Goal: Task Accomplishment & Management: Manage account settings

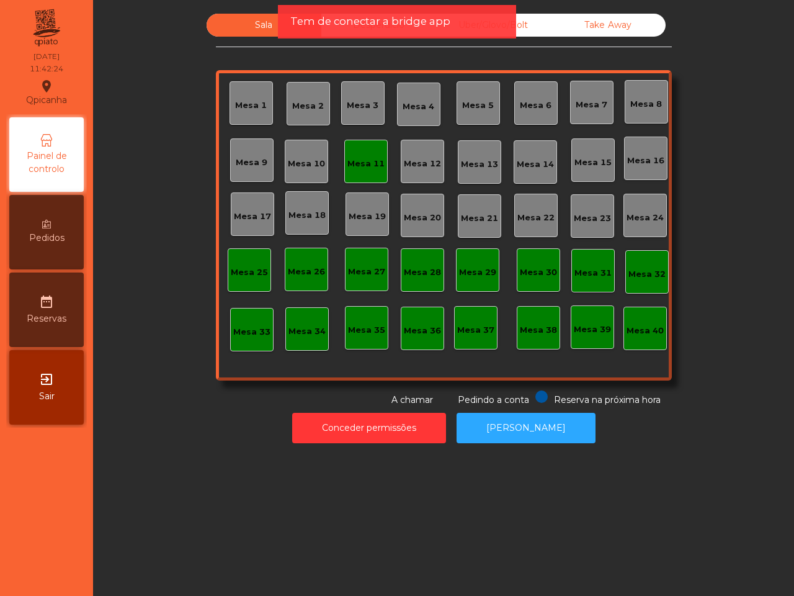
click at [485, 27] on div "Tem de conectar a bridge app" at bounding box center [396, 22] width 213 height 16
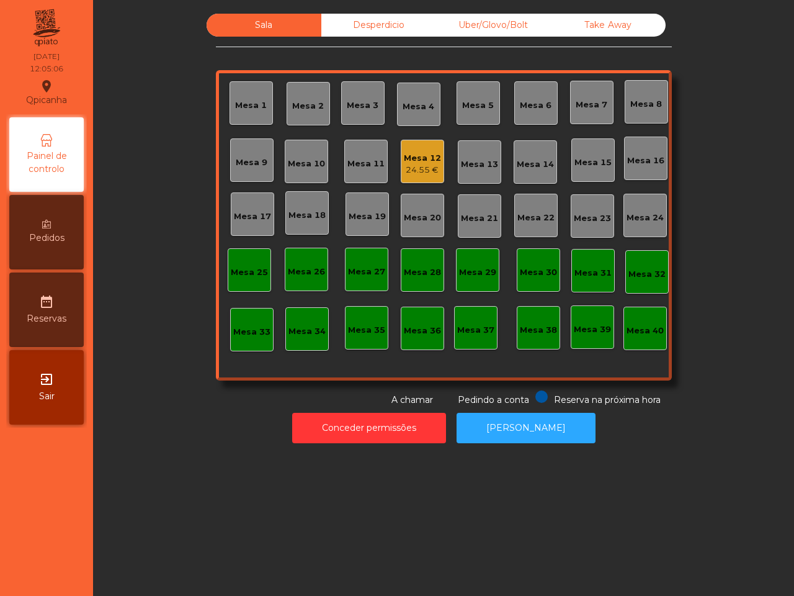
click at [475, 23] on div "Uber/Glovo/Bolt" at bounding box center [493, 25] width 115 height 23
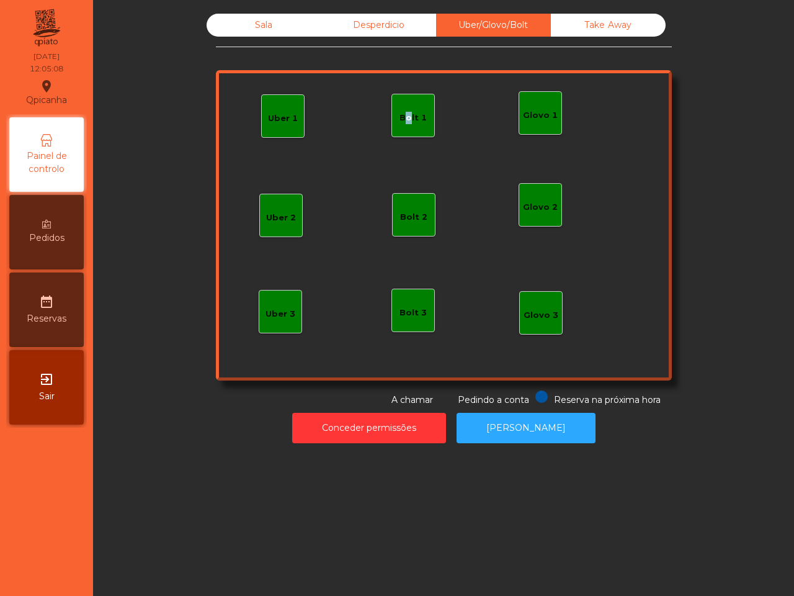
drag, startPoint x: 388, startPoint y: 107, endPoint x: 398, endPoint y: 118, distance: 14.5
click at [398, 118] on div "Bolt 1" at bounding box center [412, 115] width 43 height 43
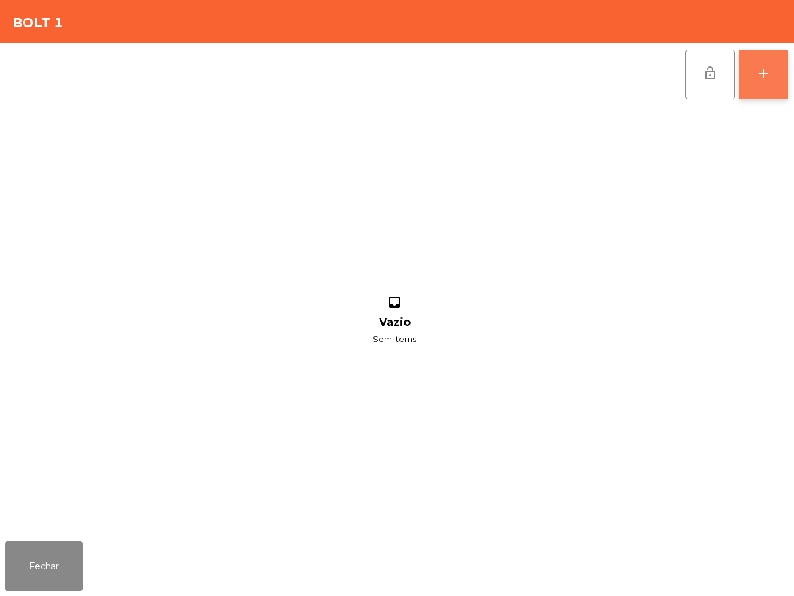
click at [744, 66] on button "add" at bounding box center [764, 75] width 50 height 50
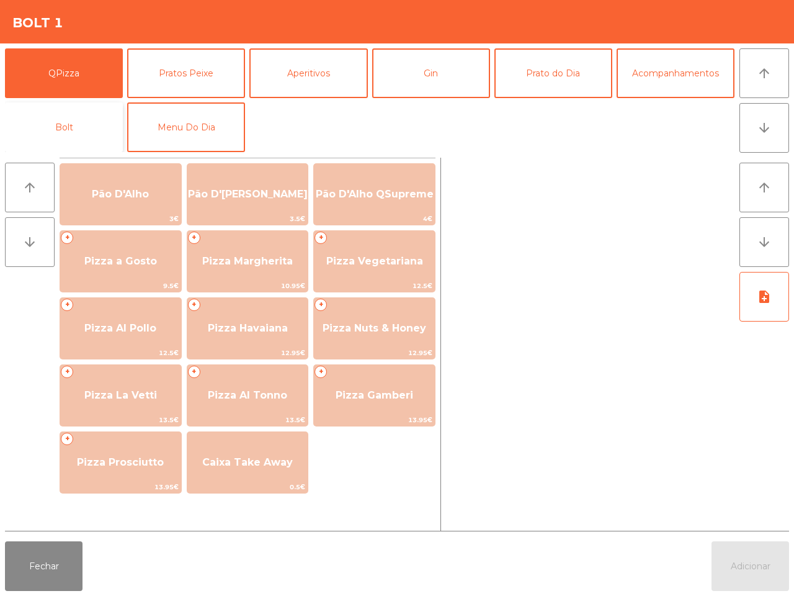
click at [92, 125] on button "Bolt" at bounding box center [64, 127] width 118 height 50
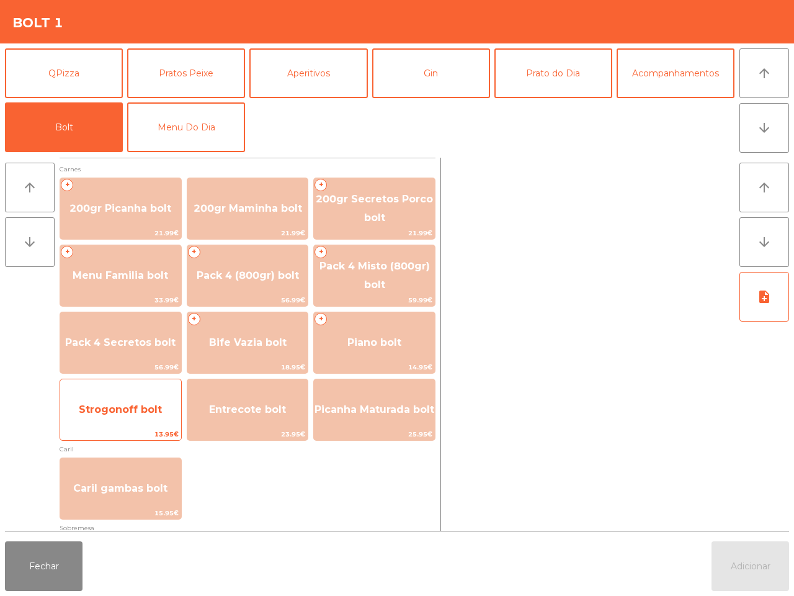
click at [155, 404] on span "Strogonoff bolt" at bounding box center [120, 409] width 83 height 12
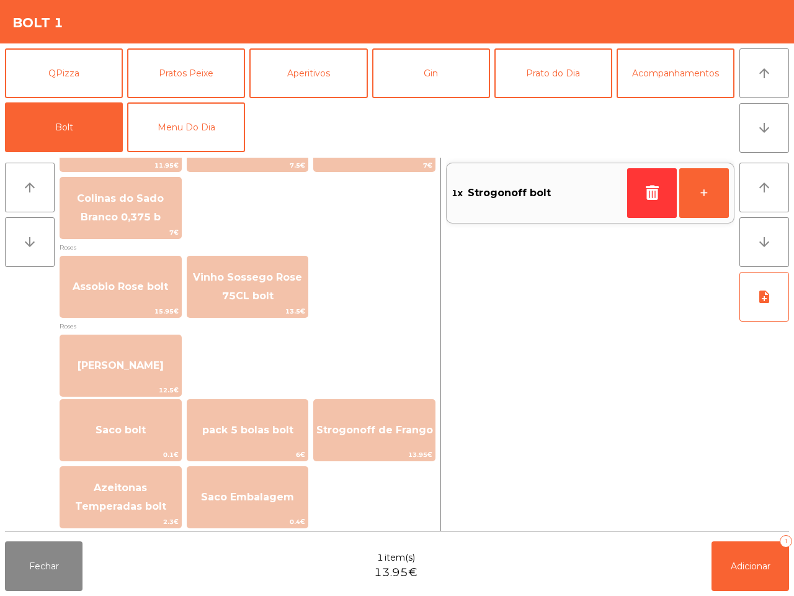
scroll to position [1413, 0]
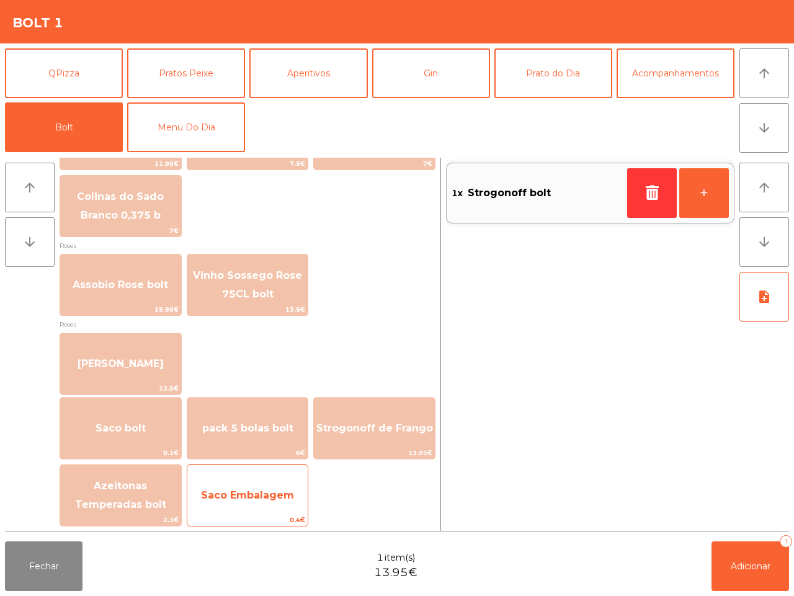
drag, startPoint x: 287, startPoint y: 499, endPoint x: 290, endPoint y: 492, distance: 8.1
click at [287, 494] on span "Saco Embalagem" at bounding box center [247, 495] width 93 height 12
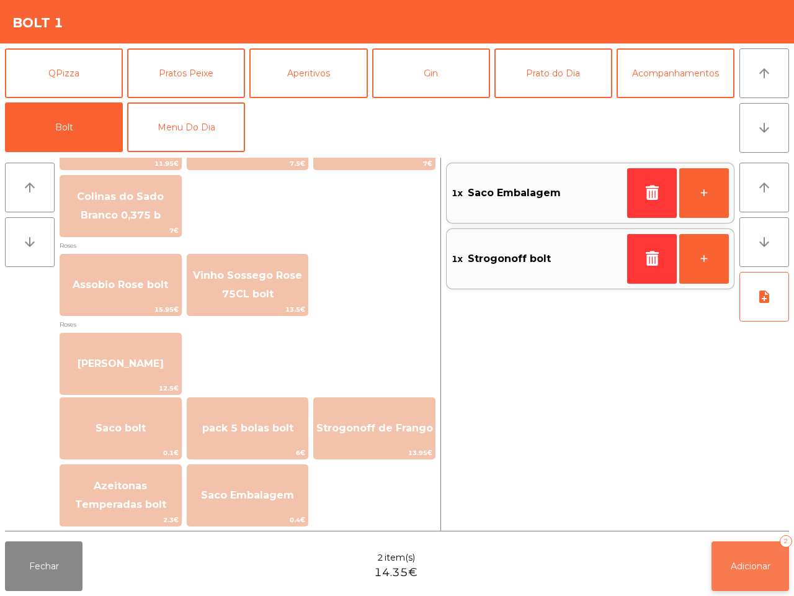
click at [745, 573] on button "Adicionar 2" at bounding box center [751, 566] width 78 height 50
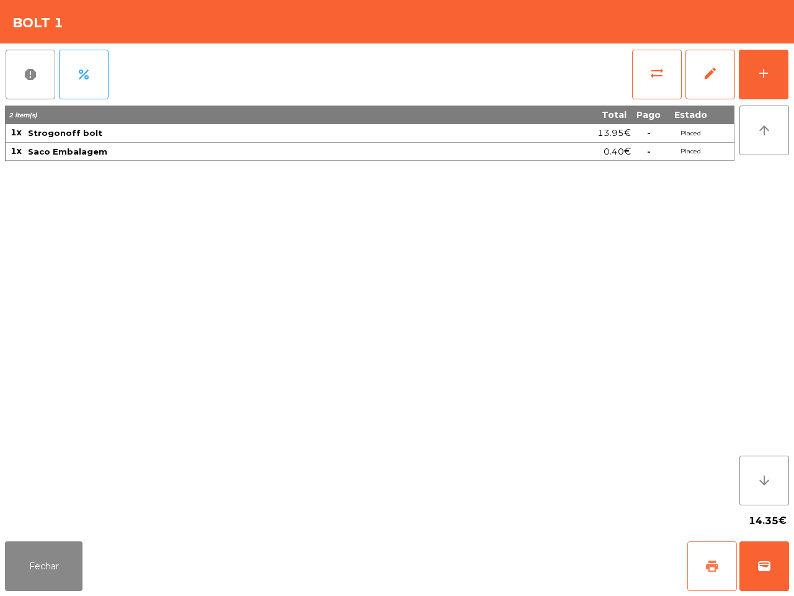
click at [705, 576] on button "print" at bounding box center [712, 566] width 50 height 50
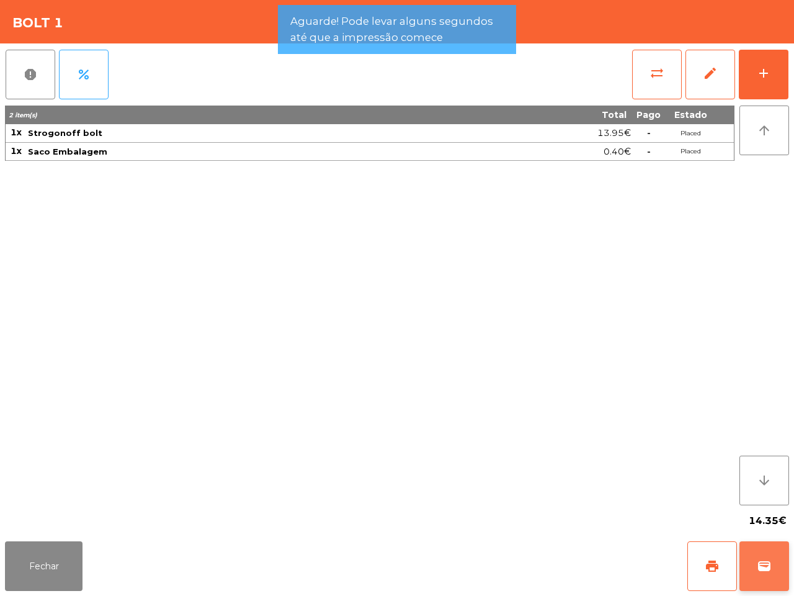
click at [757, 574] on button "wallet" at bounding box center [765, 566] width 50 height 50
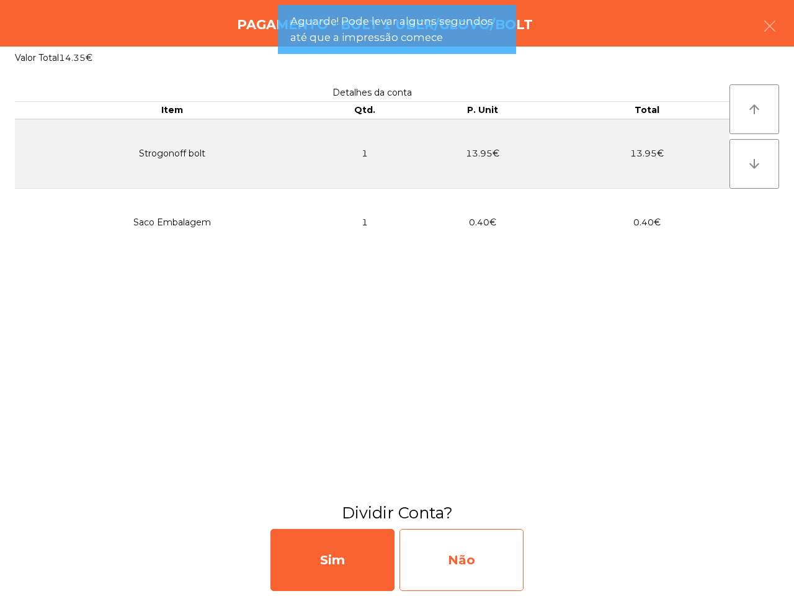
click at [449, 568] on div "Não" at bounding box center [462, 560] width 124 height 62
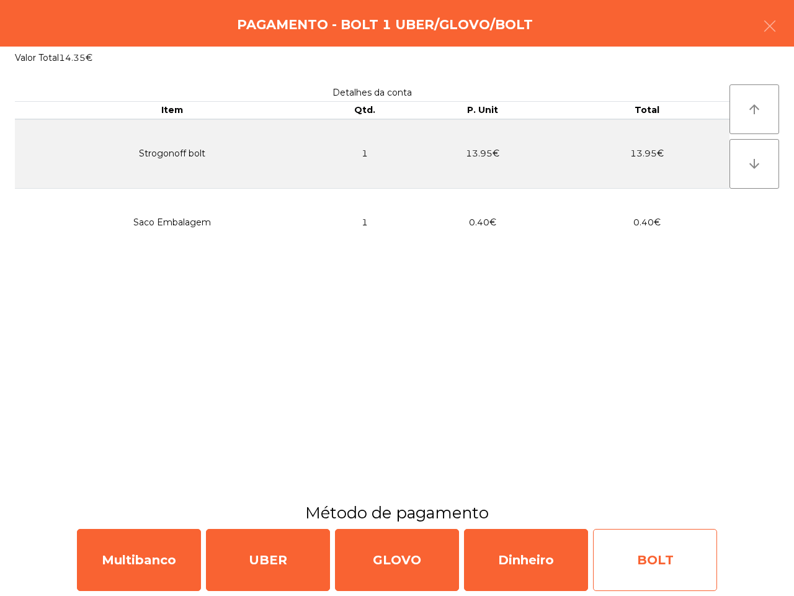
click at [627, 555] on div "BOLT" at bounding box center [655, 560] width 124 height 62
select select "**"
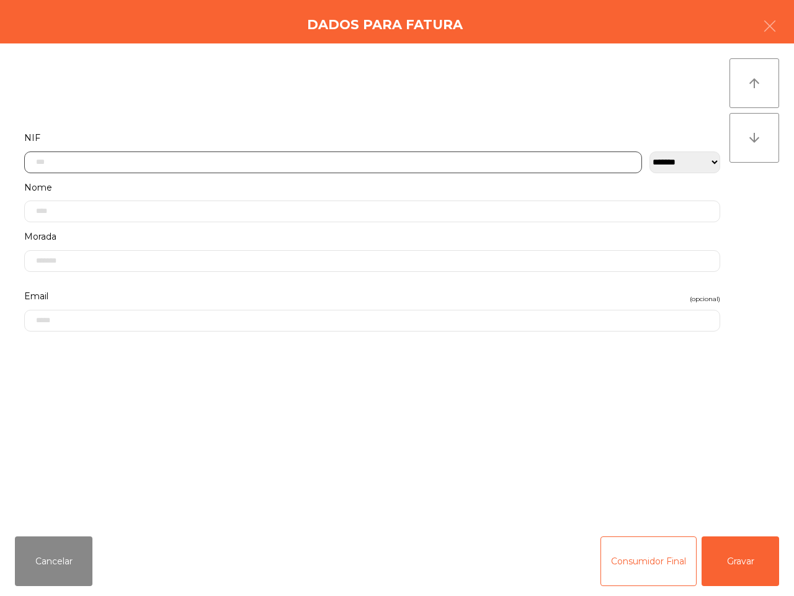
click at [93, 158] on input "text" at bounding box center [333, 162] width 618 height 22
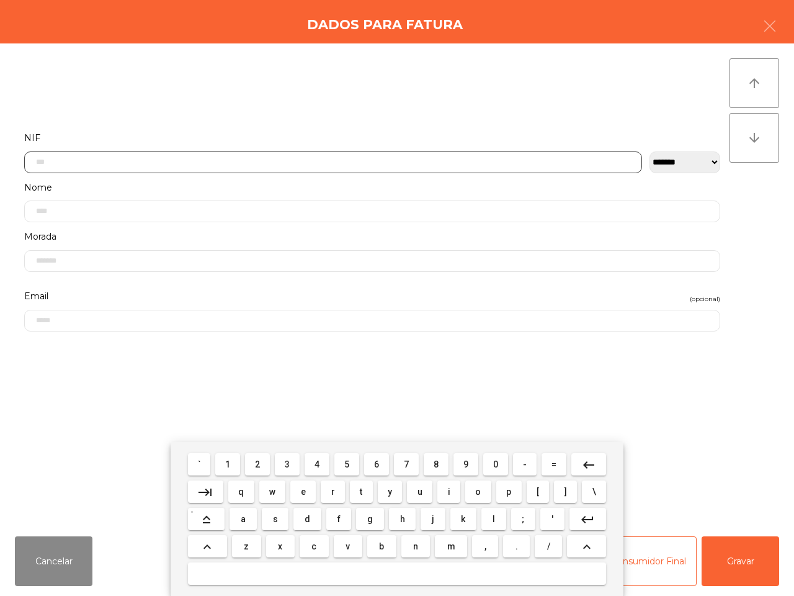
scroll to position [69, 0]
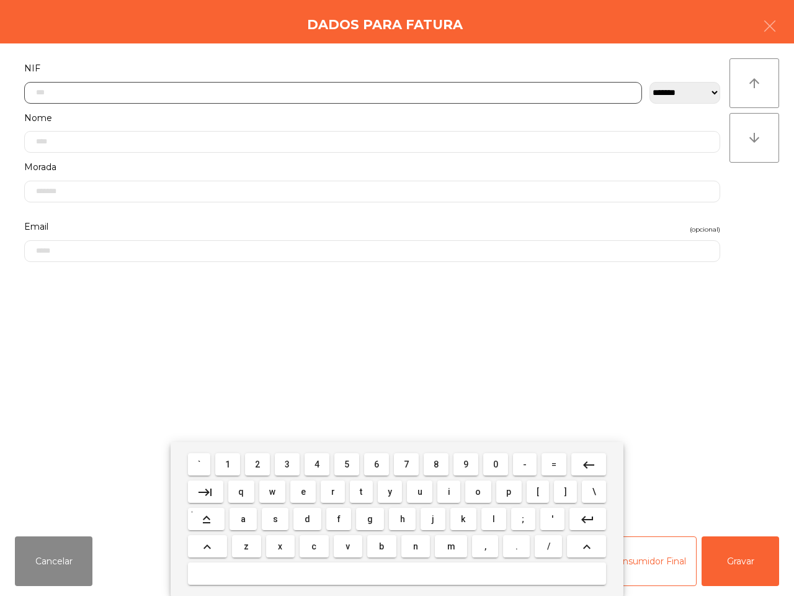
click at [256, 465] on button "2" at bounding box center [257, 464] width 25 height 22
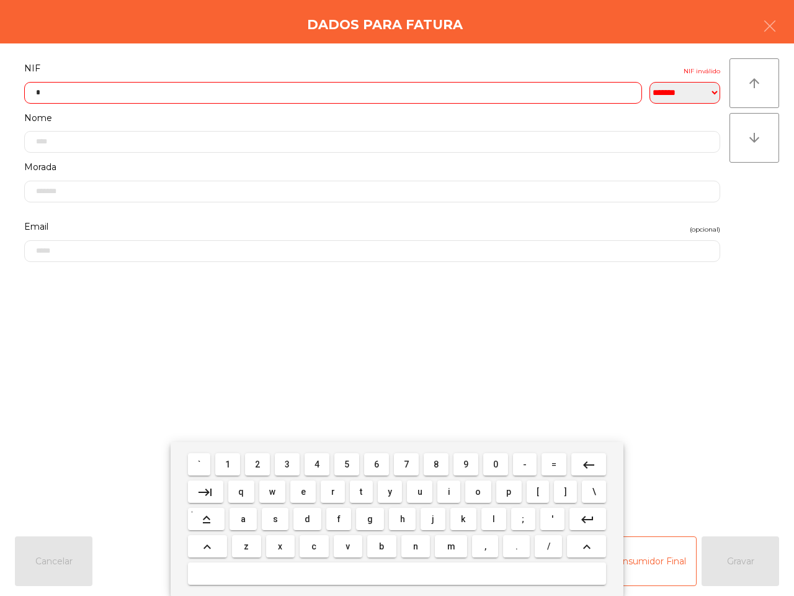
click at [371, 461] on button "6" at bounding box center [376, 464] width 25 height 22
click at [405, 461] on span "7" at bounding box center [406, 464] width 5 height 10
drag, startPoint x: 489, startPoint y: 462, endPoint x: 421, endPoint y: 469, distance: 68.6
click at [490, 462] on button "0" at bounding box center [495, 464] width 25 height 22
click at [259, 462] on span "2" at bounding box center [257, 464] width 5 height 10
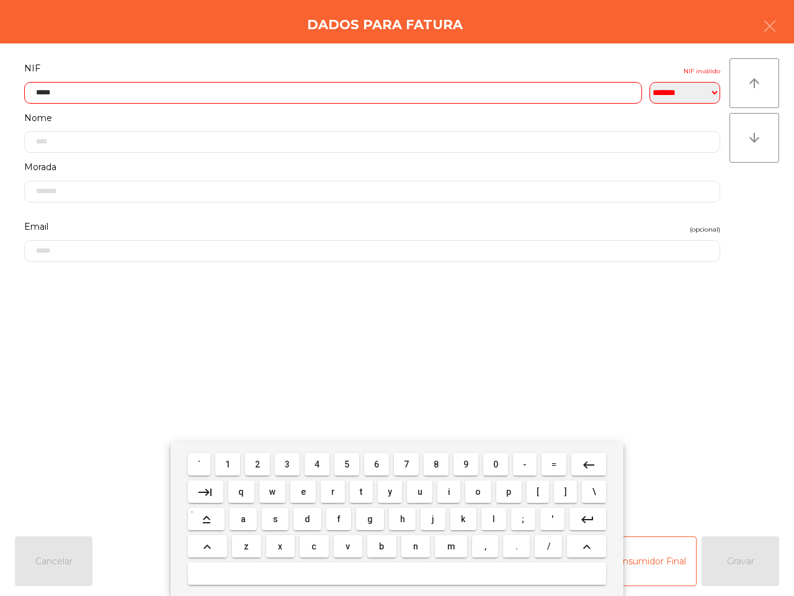
click at [320, 469] on button "4" at bounding box center [317, 464] width 25 height 22
click at [292, 465] on button "3" at bounding box center [287, 464] width 25 height 22
click at [463, 463] on button "9" at bounding box center [466, 464] width 25 height 22
click at [426, 466] on button "8" at bounding box center [436, 464] width 25 height 22
type input "*********"
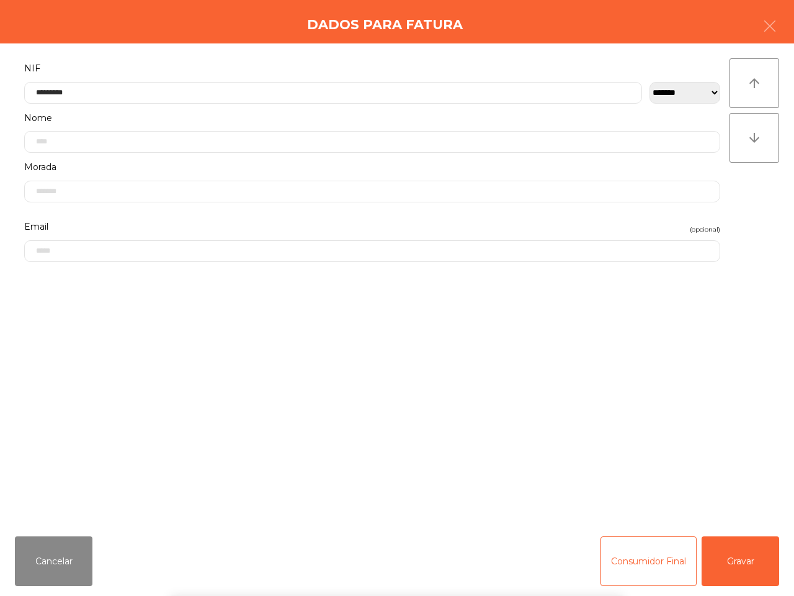
click at [752, 562] on div "` 1 2 3 4 5 6 7 8 9 0 - = keyboard_backspace keyboard_tab q w e r t y u i o p […" at bounding box center [397, 519] width 794 height 154
click at [752, 560] on button "Gravar" at bounding box center [741, 561] width 78 height 50
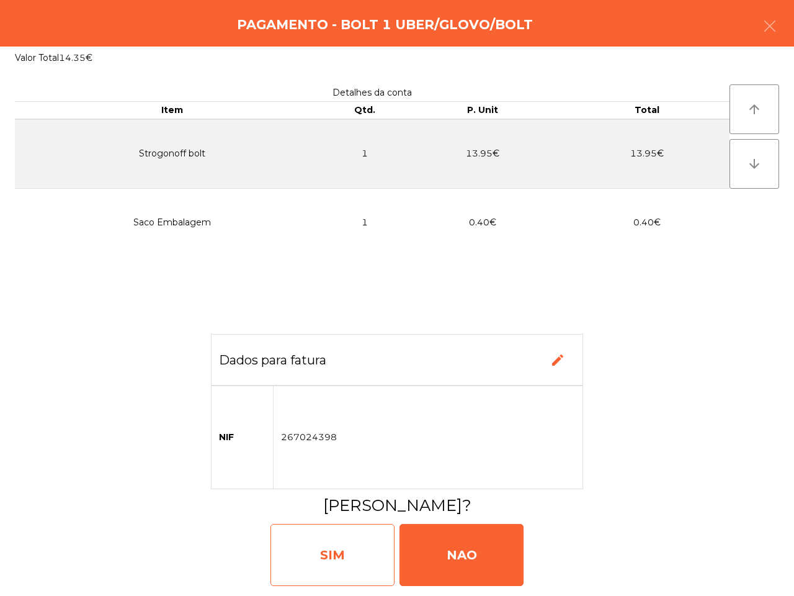
click at [359, 550] on div "SIM" at bounding box center [332, 555] width 124 height 62
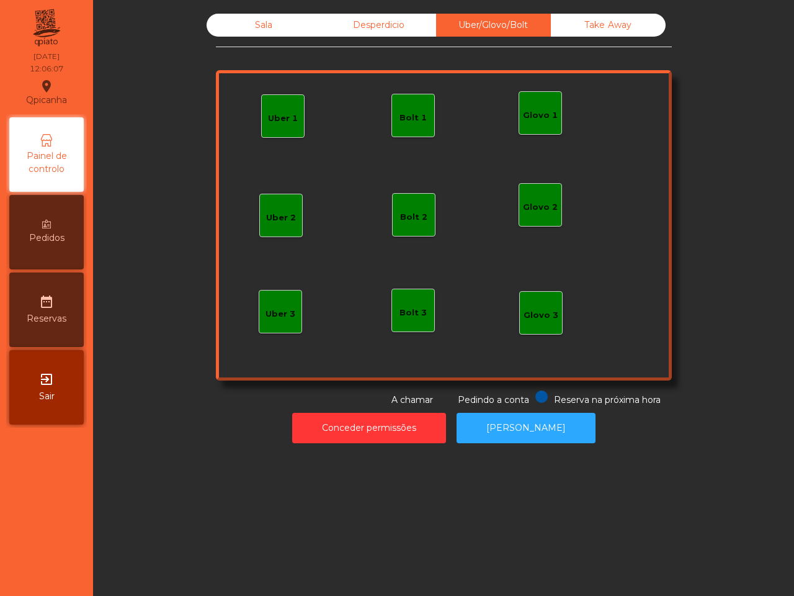
click at [238, 20] on div "Sala" at bounding box center [264, 25] width 115 height 23
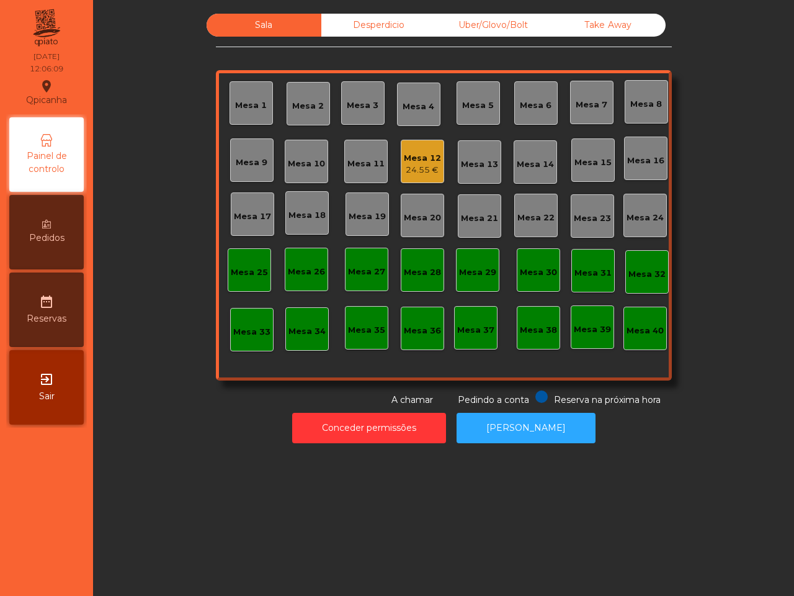
click at [422, 164] on div "24.55 €" at bounding box center [422, 170] width 37 height 12
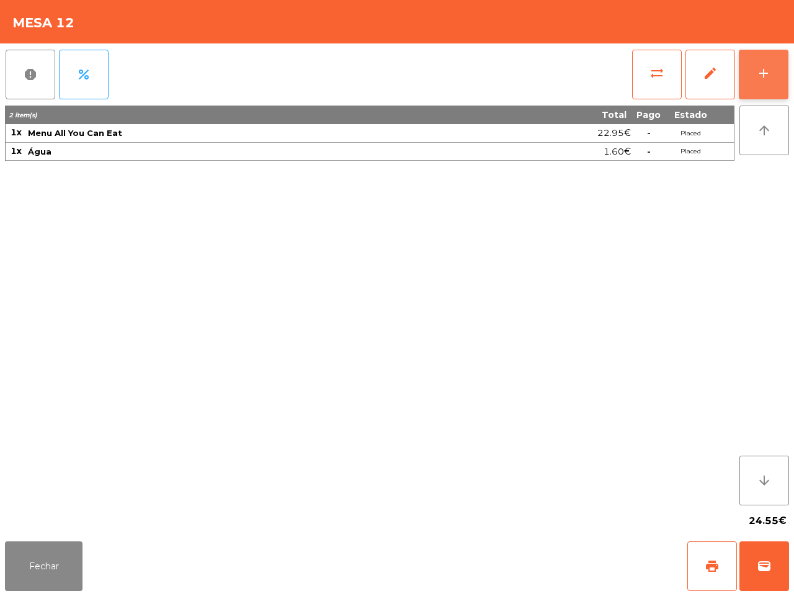
click at [763, 76] on div "add" at bounding box center [763, 73] width 15 height 15
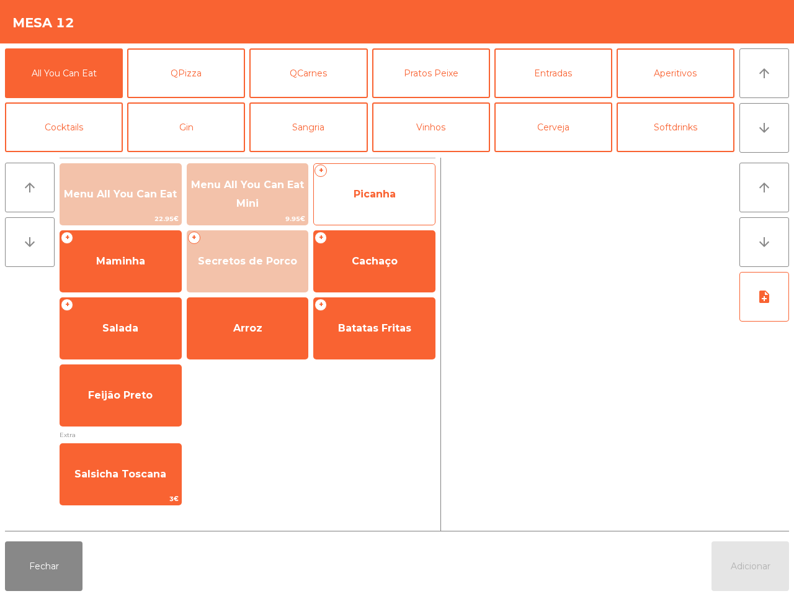
click at [376, 208] on span "Picanha" at bounding box center [374, 194] width 121 height 34
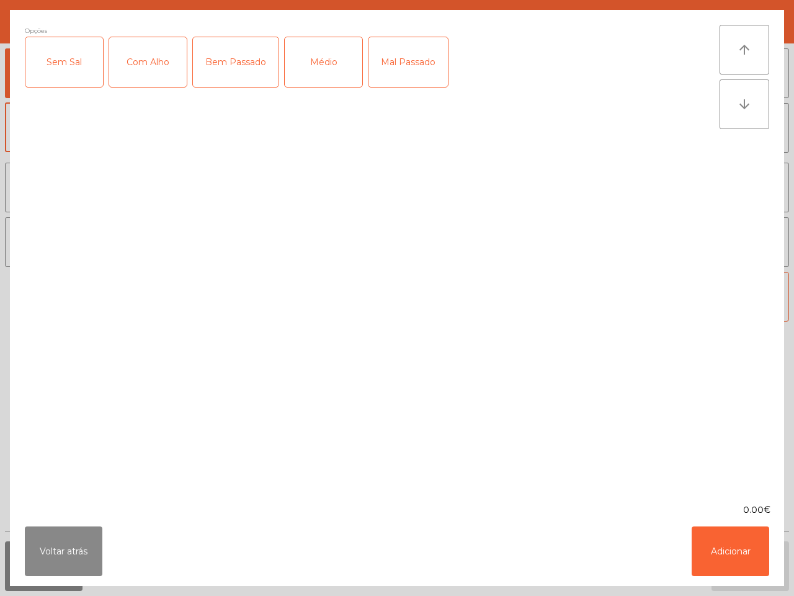
click at [240, 68] on div "Bem Passado" at bounding box center [236, 62] width 86 height 50
click at [310, 69] on div "Médio" at bounding box center [324, 62] width 78 height 50
click at [718, 537] on button "Adicionar" at bounding box center [731, 551] width 78 height 50
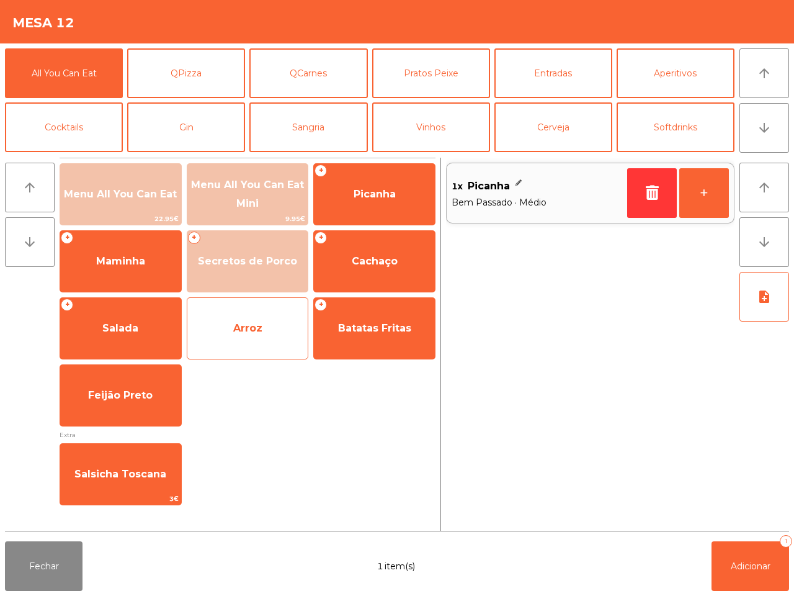
click at [266, 337] on span "Arroz" at bounding box center [247, 328] width 121 height 34
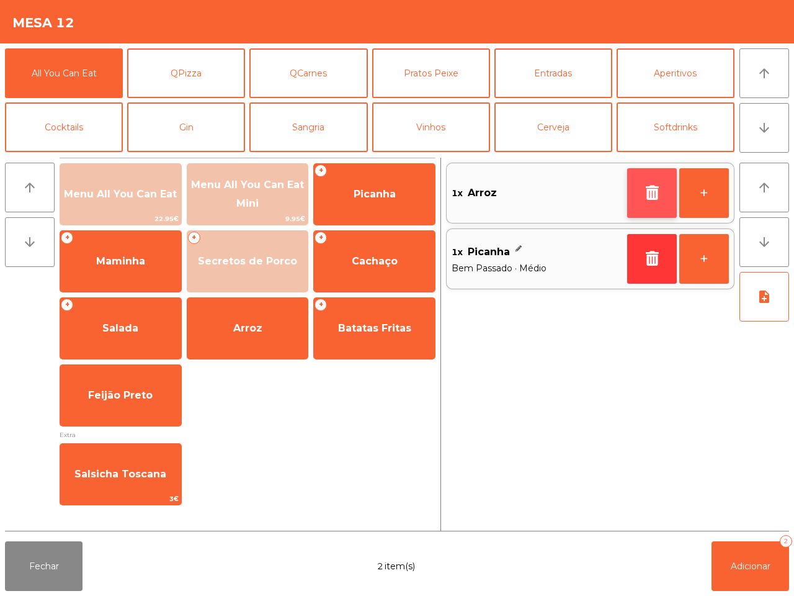
click at [653, 187] on icon "button" at bounding box center [652, 192] width 19 height 15
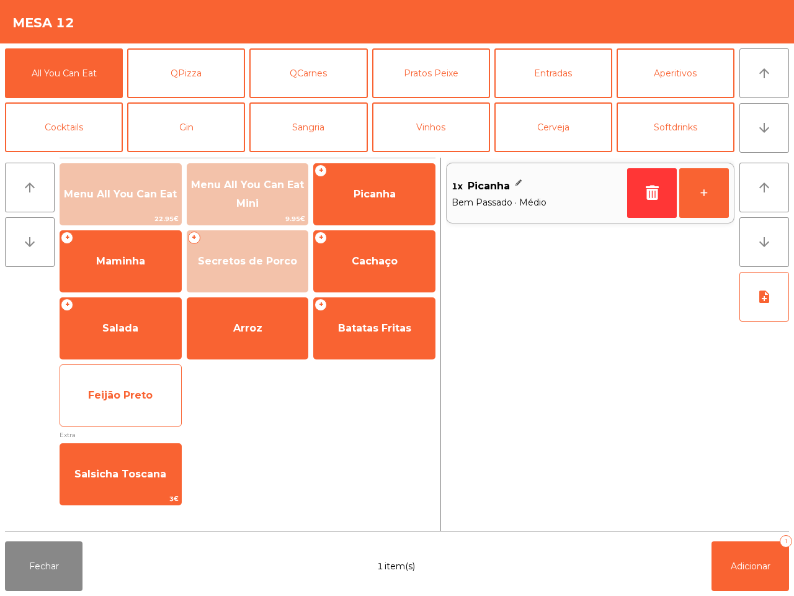
click at [145, 396] on span "Feijão Preto" at bounding box center [120, 395] width 65 height 12
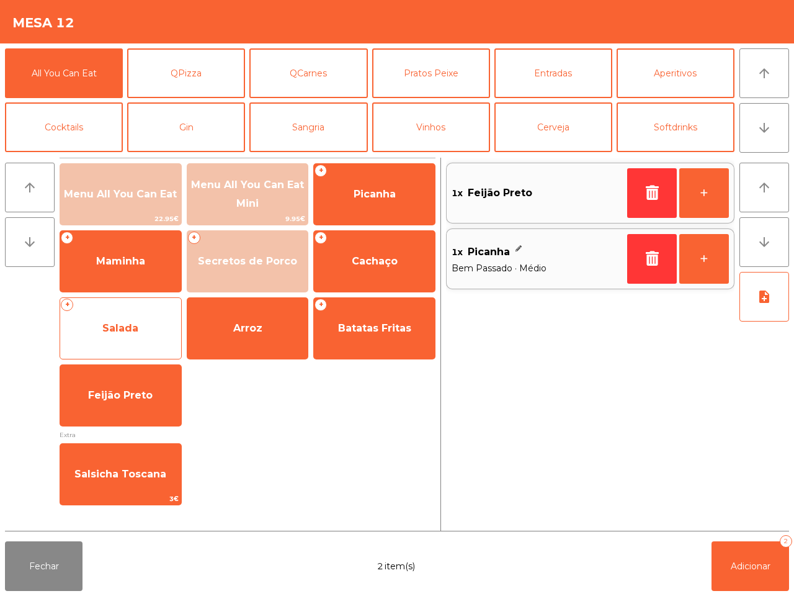
click at [153, 316] on span "Salada" at bounding box center [120, 328] width 121 height 34
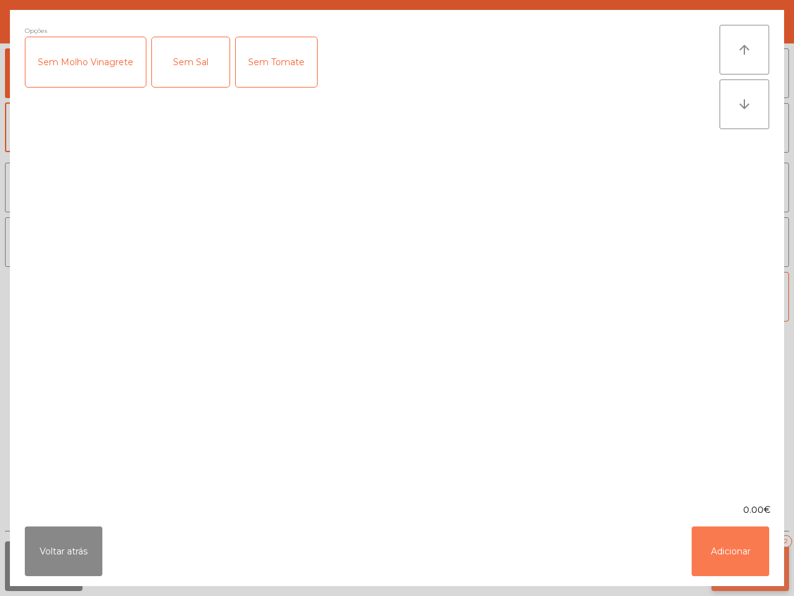
click at [727, 547] on button "Adicionar" at bounding box center [731, 551] width 78 height 50
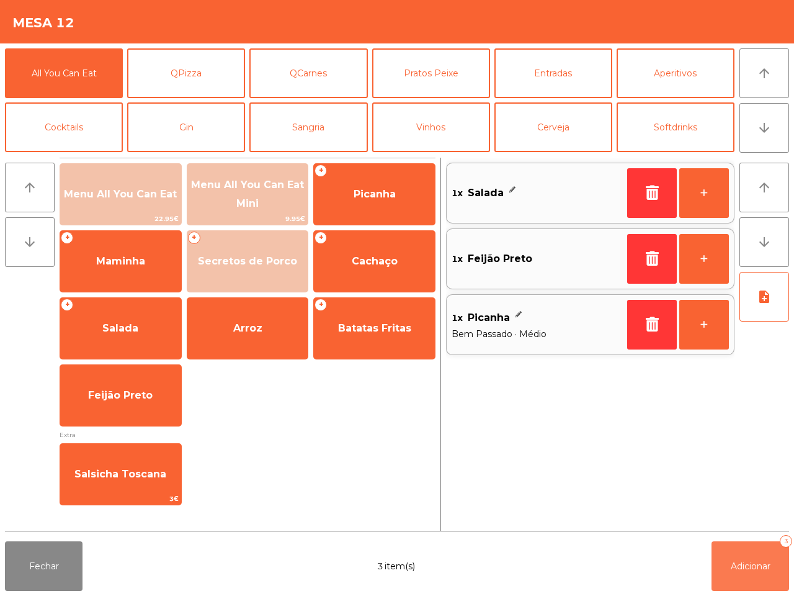
click at [739, 565] on span "Adicionar" at bounding box center [751, 565] width 40 height 11
